Goal: Find specific page/section: Find specific page/section

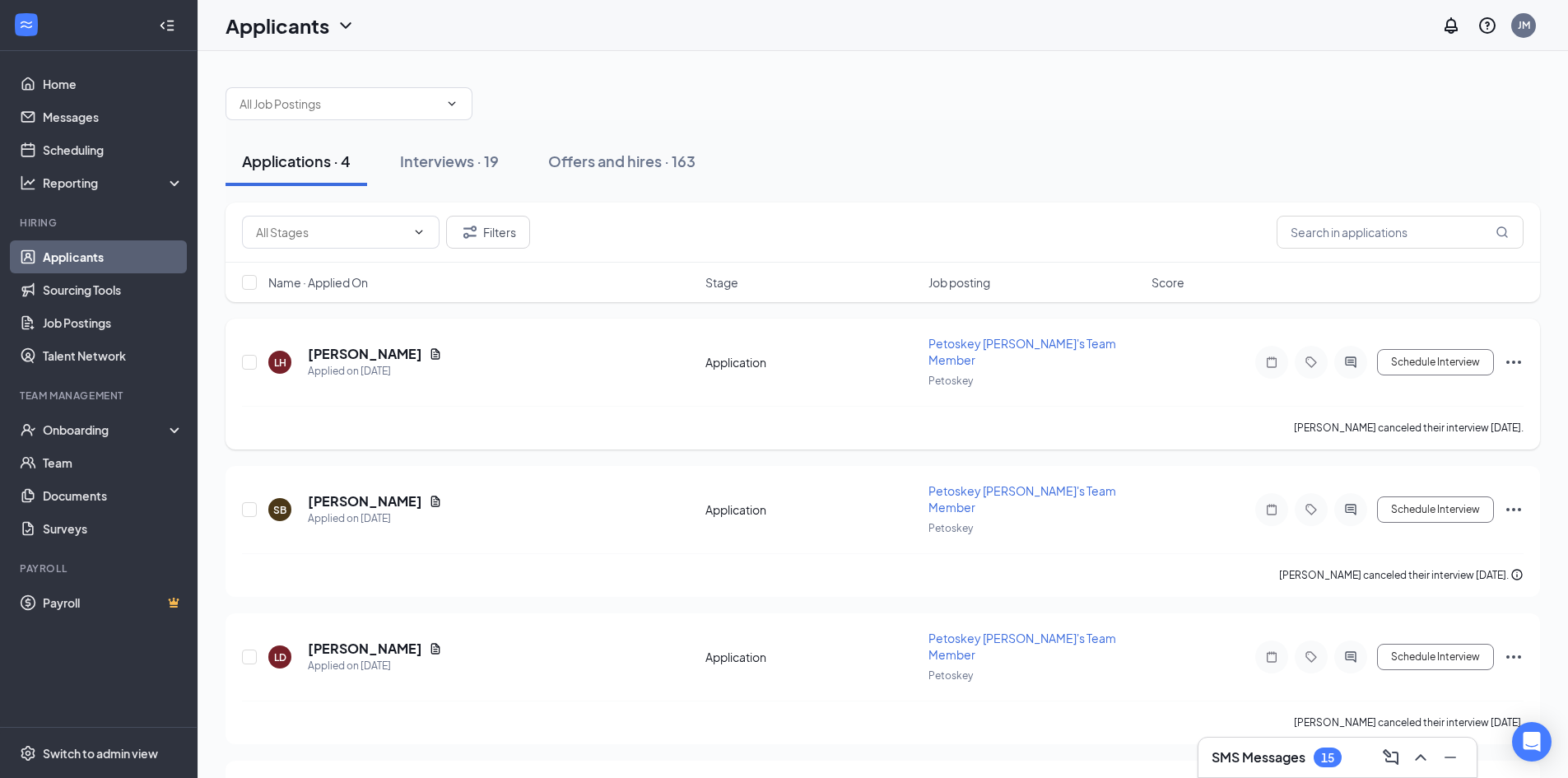
drag, startPoint x: 102, startPoint y: 323, endPoint x: 799, endPoint y: 401, distance: 701.4
click at [800, 406] on div "[PERSON_NAME] canceled their interview [DATE]." at bounding box center [882, 427] width 1282 height 44
click at [792, 388] on div "LH [PERSON_NAME] Applied on [DATE] Application Petoskey [PERSON_NAME]'s Team Me…" at bounding box center [882, 384] width 1315 height 131
drag, startPoint x: 792, startPoint y: 388, endPoint x: 896, endPoint y: 66, distance: 338.4
click at [896, 66] on div "Applications · 4 Interviews · 19 Offers and hires · 163 Filters Name · Applied …" at bounding box center [882, 473] width 1370 height 844
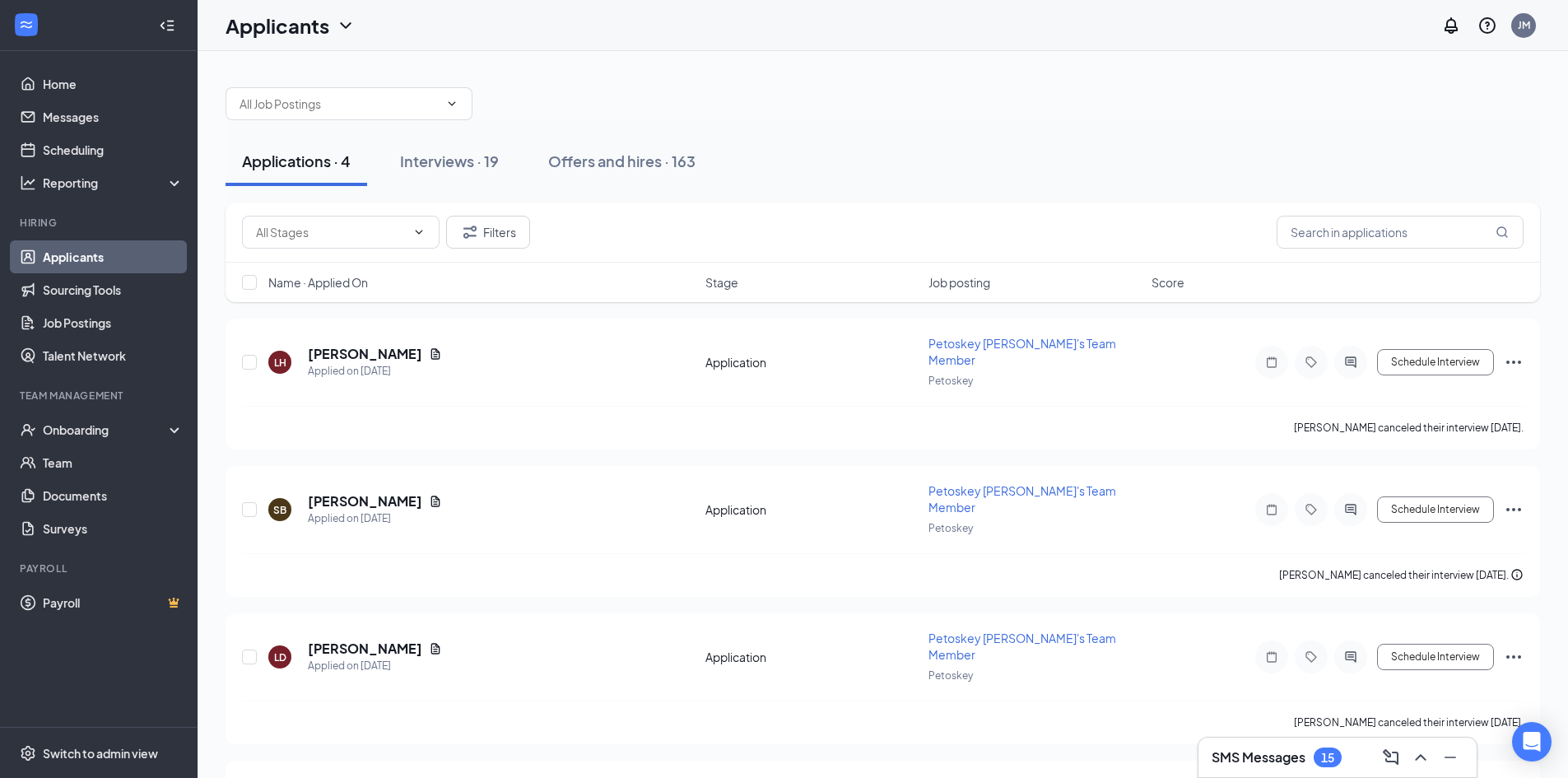
click at [896, 66] on div "Applications · 4 Interviews · 19 Offers and hires · 163 Filters Name · Applied …" at bounding box center [882, 473] width 1370 height 844
click at [877, 137] on div "Applications · 4 Interviews · 19 Offers and hires · 163" at bounding box center [882, 161] width 1315 height 50
drag, startPoint x: 1004, startPoint y: 11, endPoint x: 761, endPoint y: 77, distance: 251.8
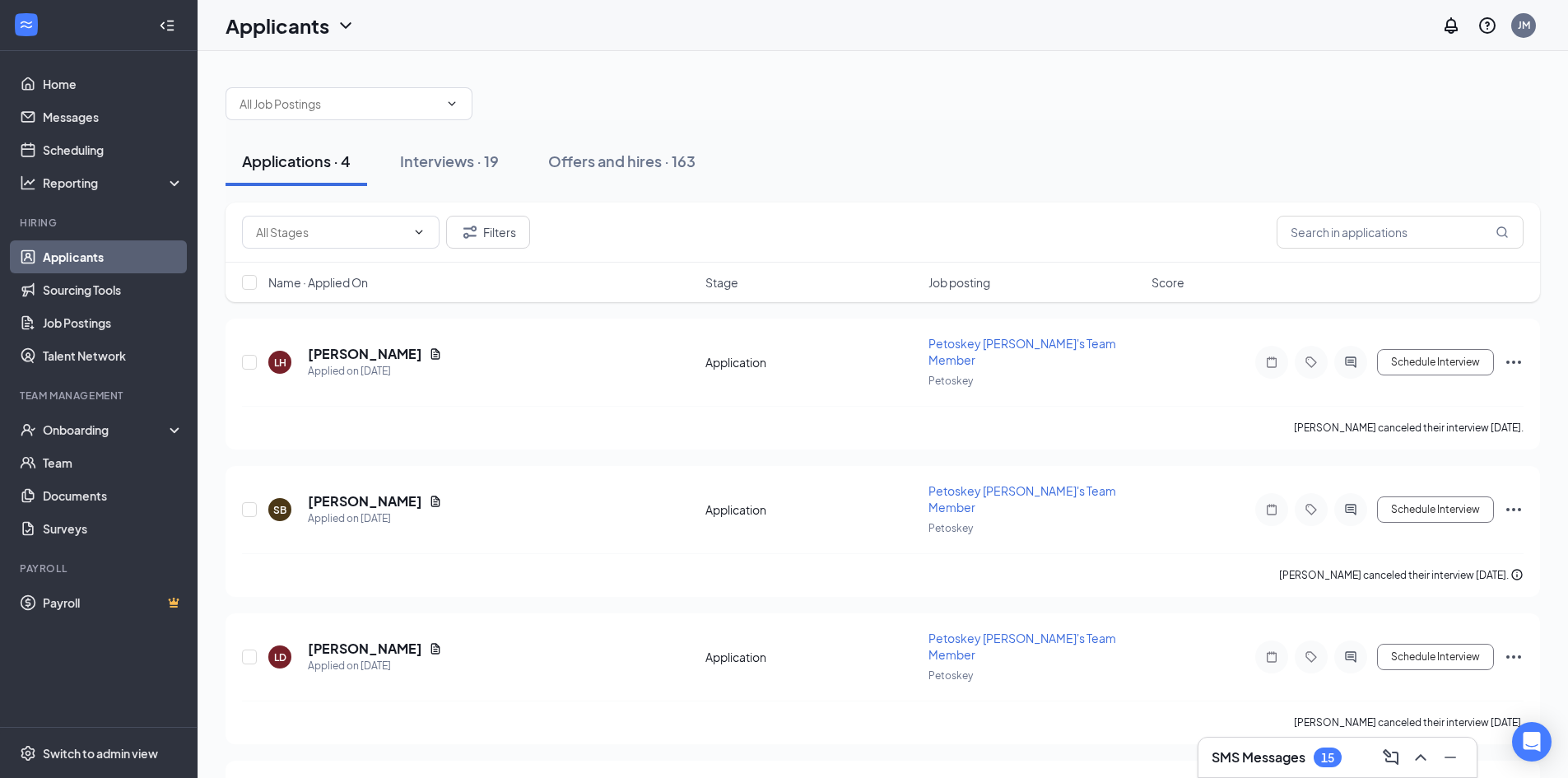
click at [761, 77] on div at bounding box center [882, 95] width 1315 height 50
drag, startPoint x: 747, startPoint y: 76, endPoint x: 711, endPoint y: 88, distance: 37.9
drag, startPoint x: 711, startPoint y: 88, endPoint x: 691, endPoint y: 84, distance: 20.4
click at [691, 84] on div at bounding box center [882, 95] width 1315 height 50
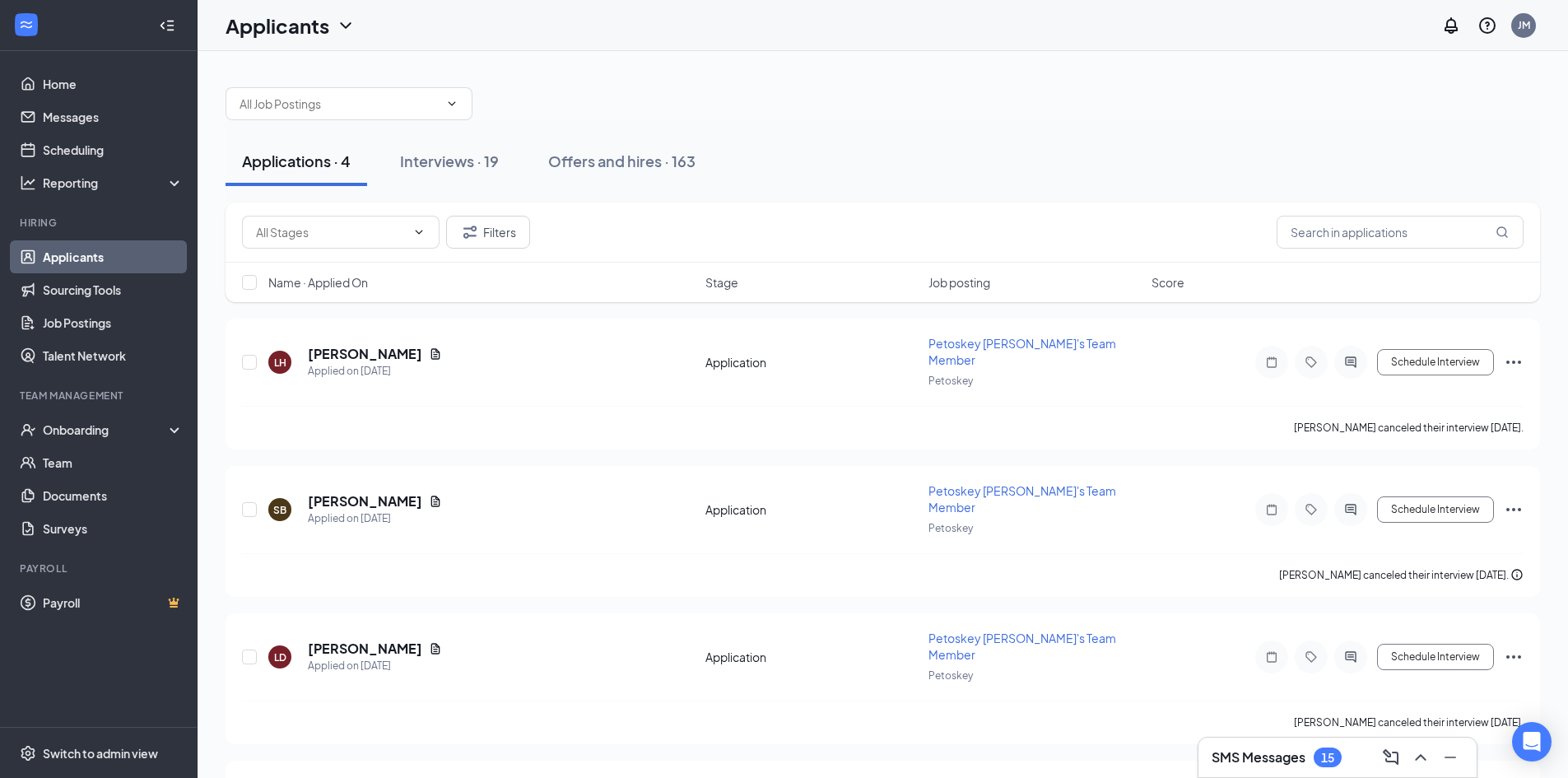
drag, startPoint x: 687, startPoint y: 96, endPoint x: 686, endPoint y: 109, distance: 13.0
drag, startPoint x: 686, startPoint y: 109, endPoint x: 713, endPoint y: 22, distance: 91.1
click at [713, 22] on div "Applicants JM" at bounding box center [882, 25] width 1370 height 51
